Goal: Check status: Check status

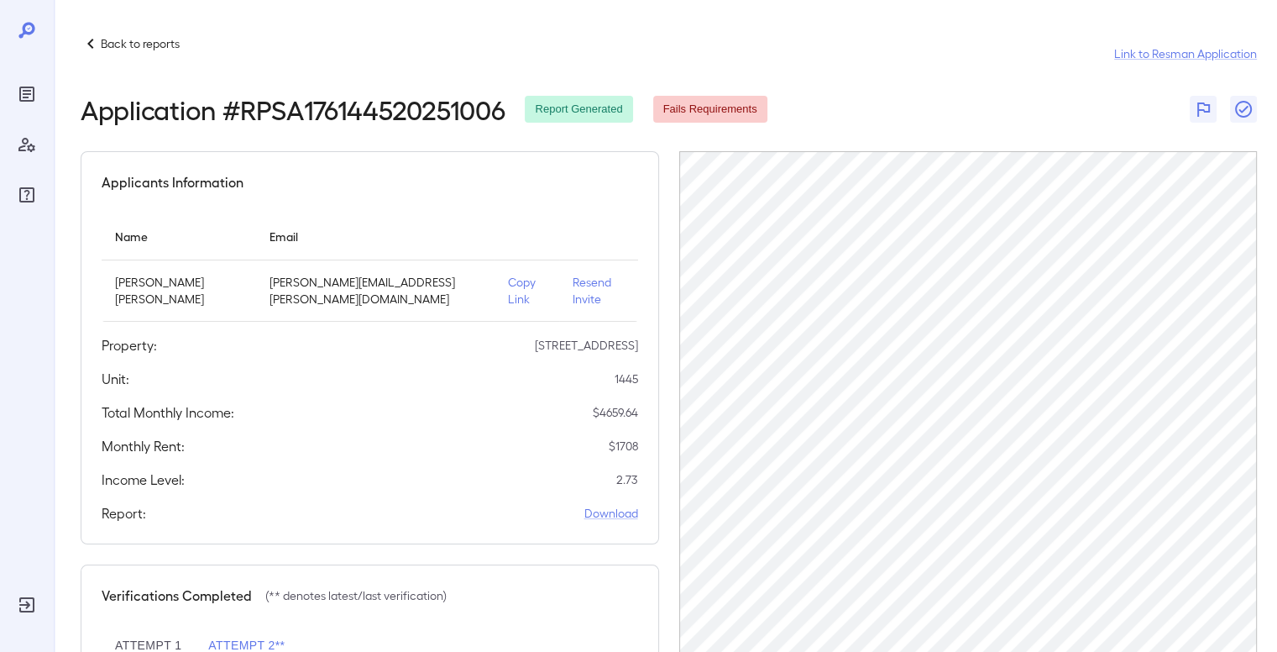
click at [26, 97] on icon "Reports" at bounding box center [27, 94] width 8 height 8
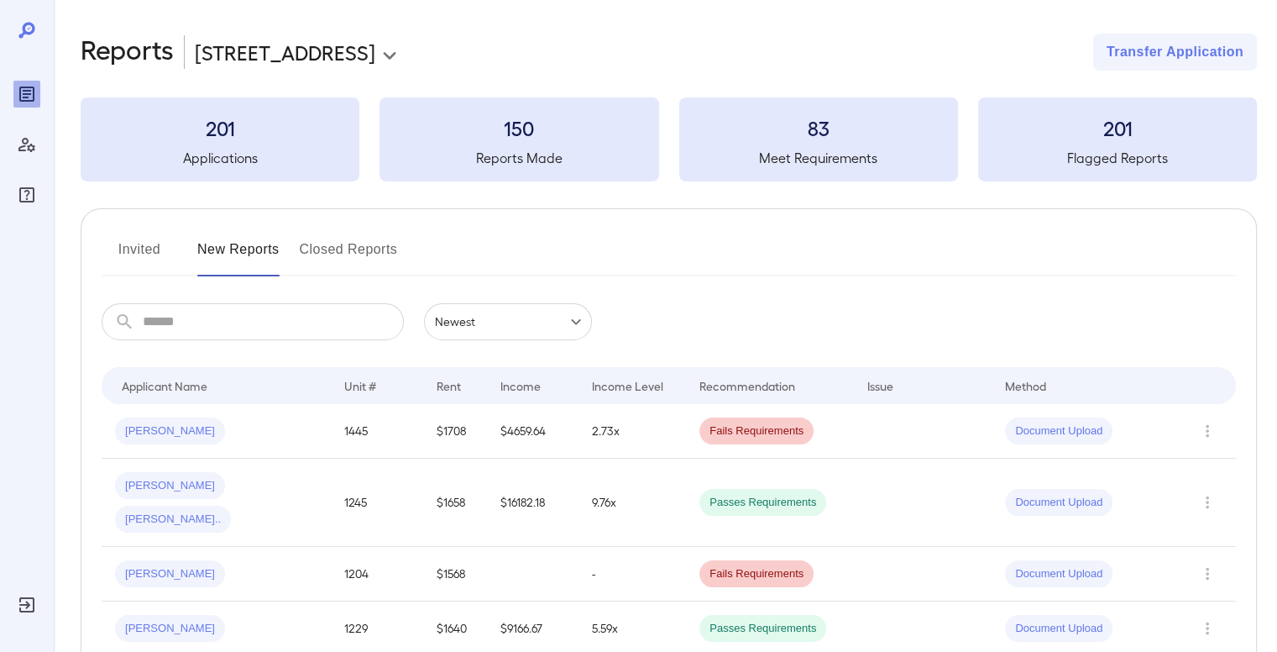
click at [213, 437] on div "[PERSON_NAME]" at bounding box center [216, 430] width 202 height 27
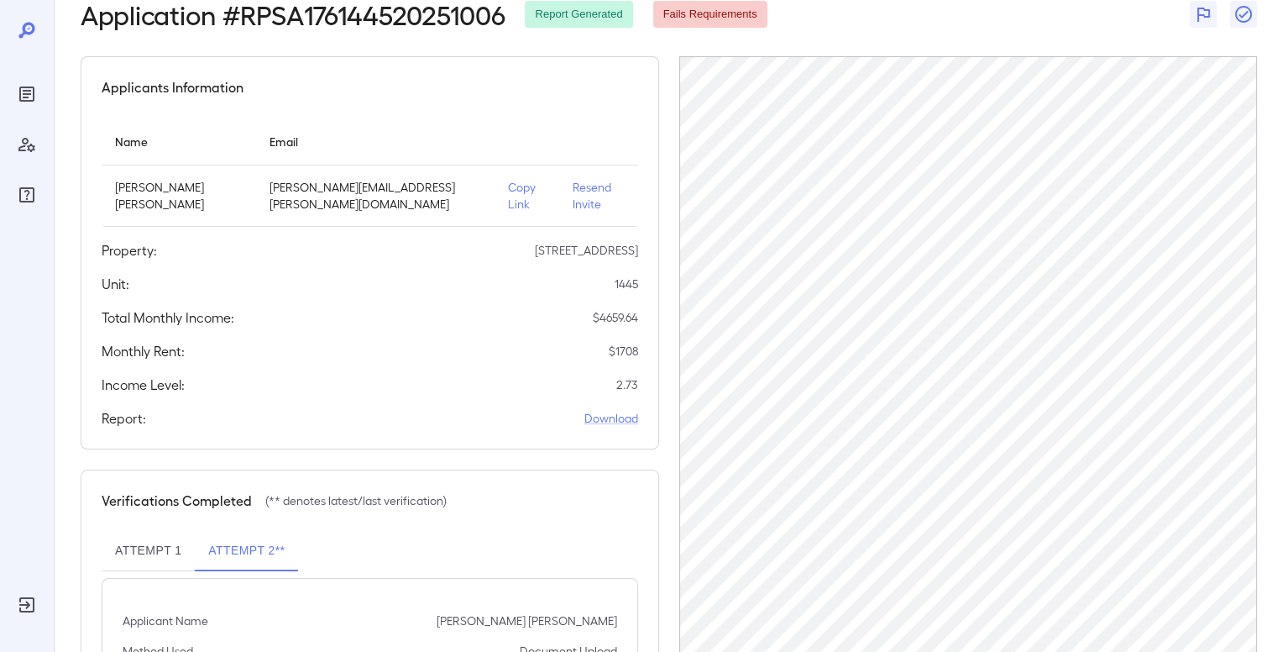
scroll to position [281, 0]
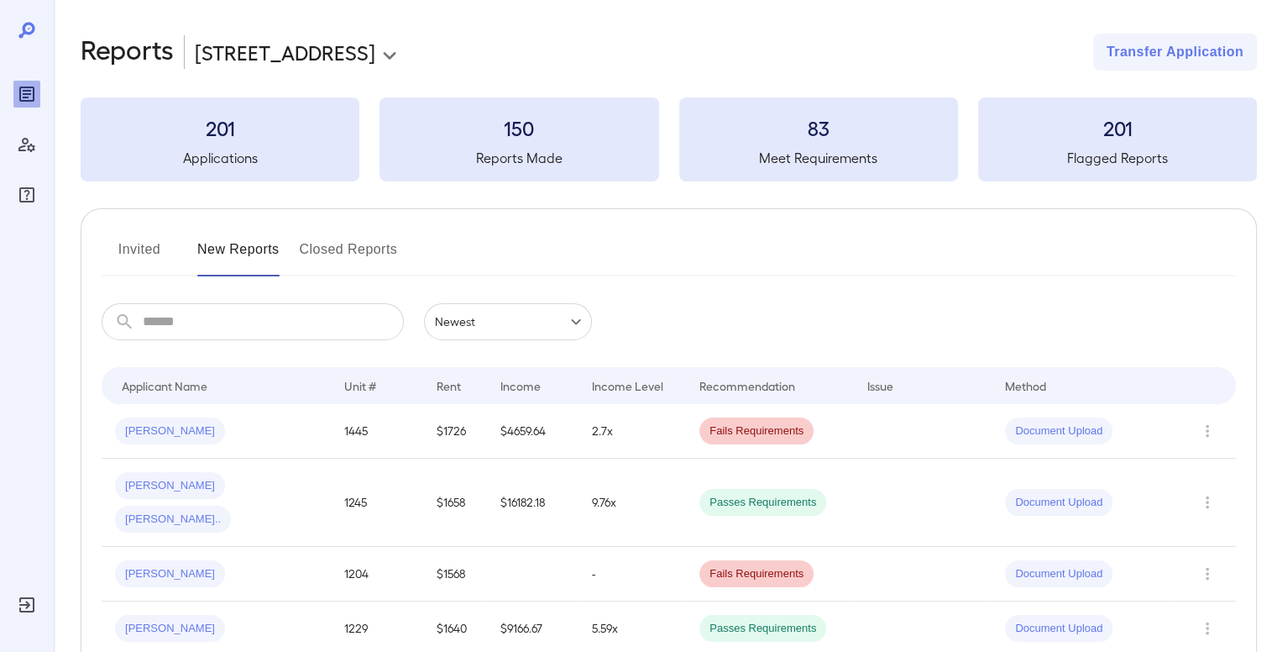
click at [251, 431] on div "[PERSON_NAME]" at bounding box center [216, 430] width 202 height 27
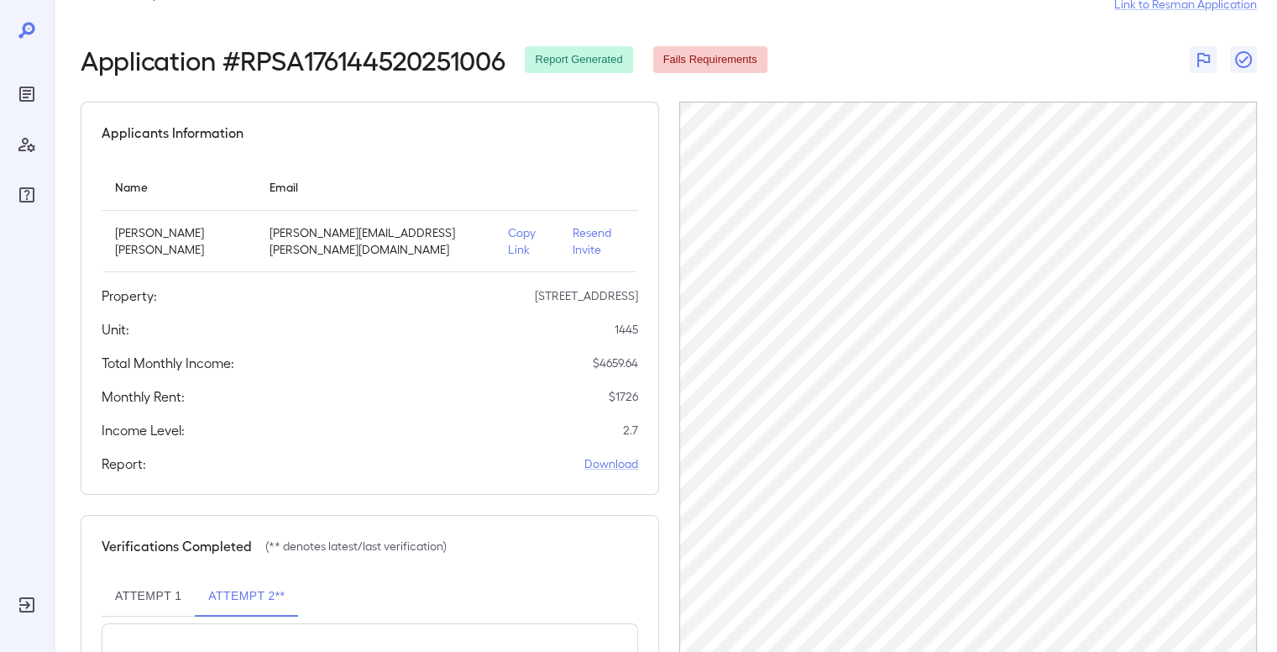
scroll to position [49, 0]
